Goal: Transaction & Acquisition: Purchase product/service

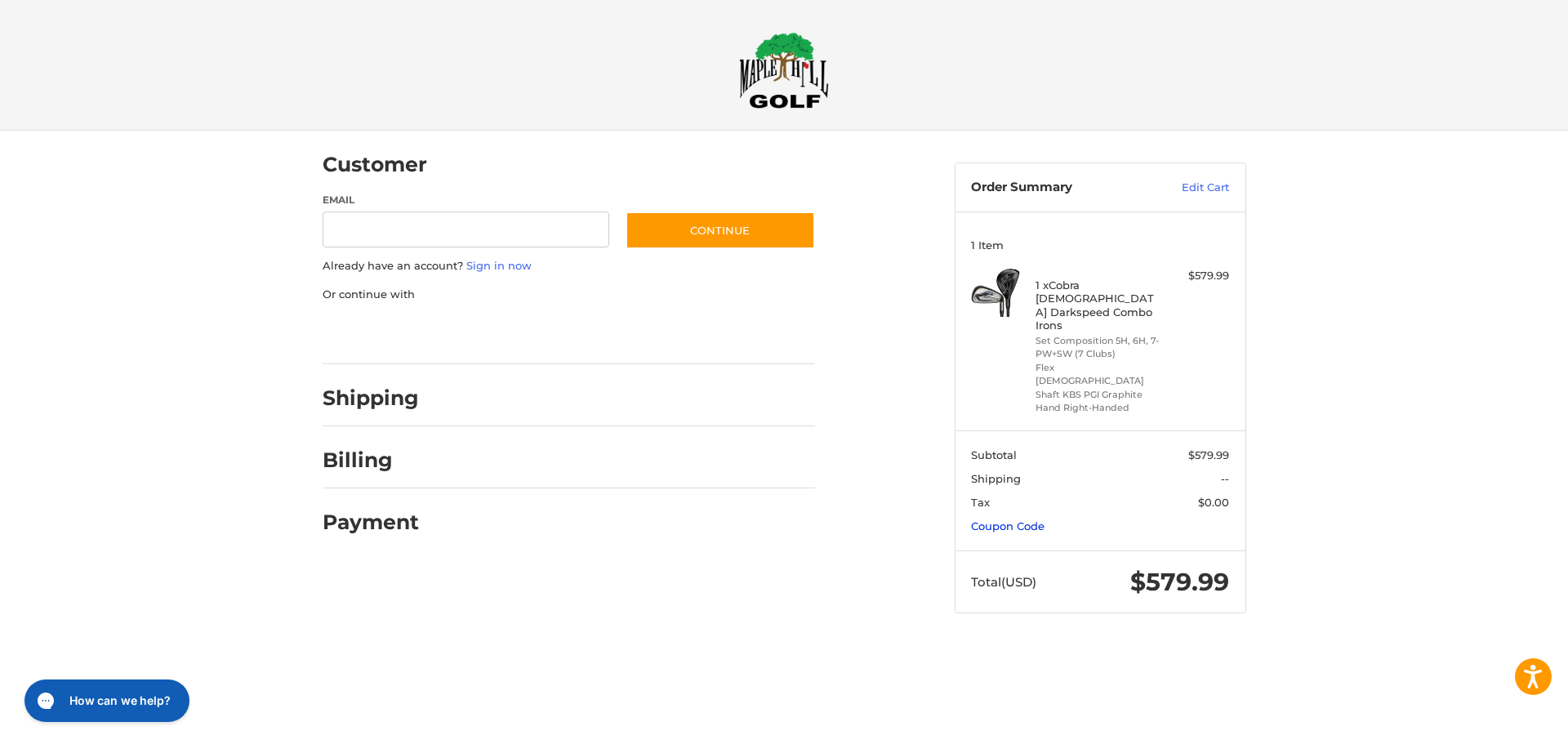
click at [1007, 519] on link "Coupon Code" at bounding box center [1007, 526] width 73 height 13
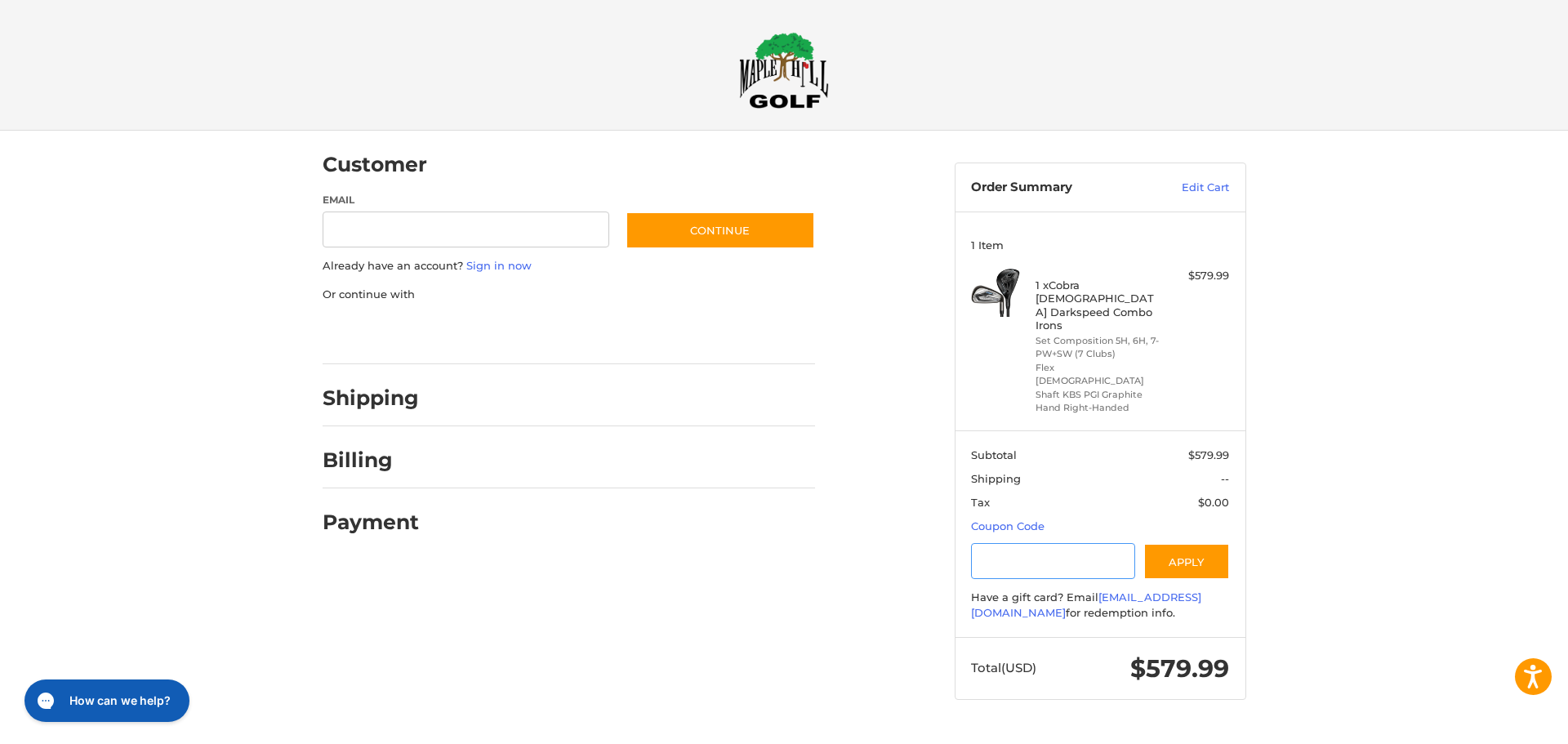
click at [1010, 543] on input "Gift Certificate or Coupon Code" at bounding box center [1052, 560] width 164 height 37
type input "********"
